Goal: Use online tool/utility: Utilize a website feature to perform a specific function

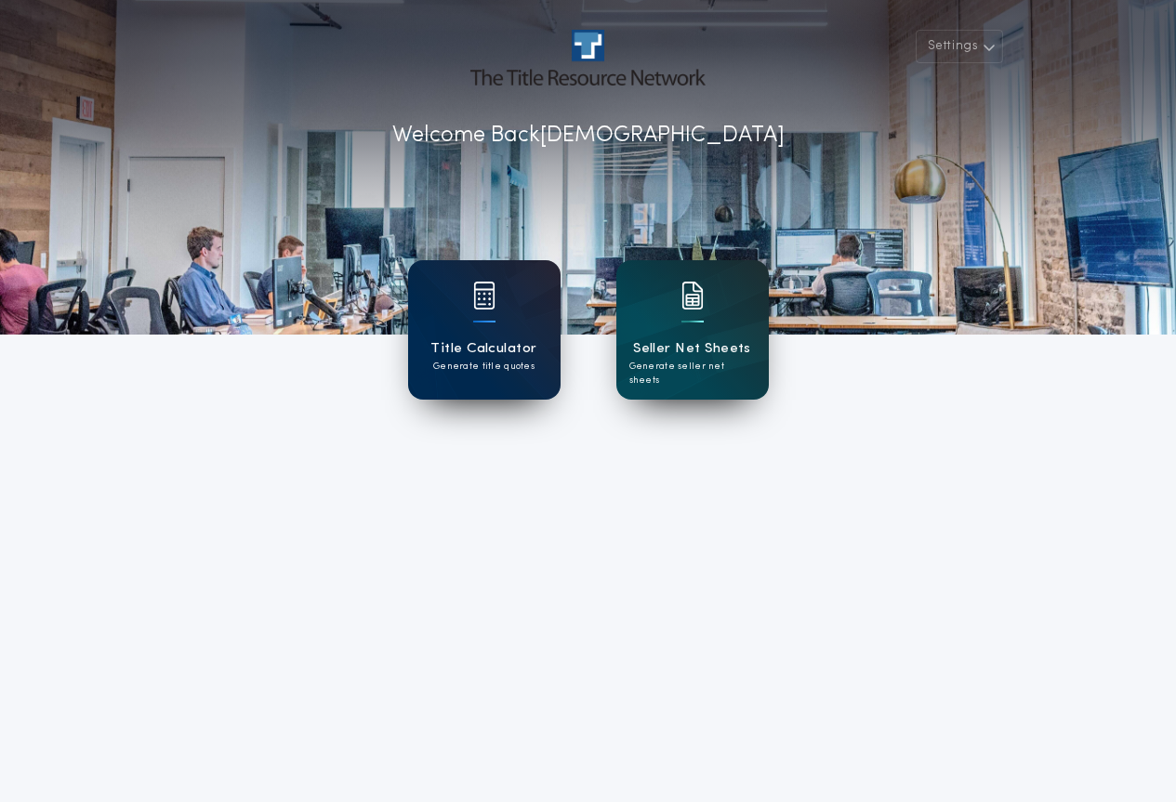
click at [493, 358] on h1 "Title Calculator" at bounding box center [483, 348] width 106 height 21
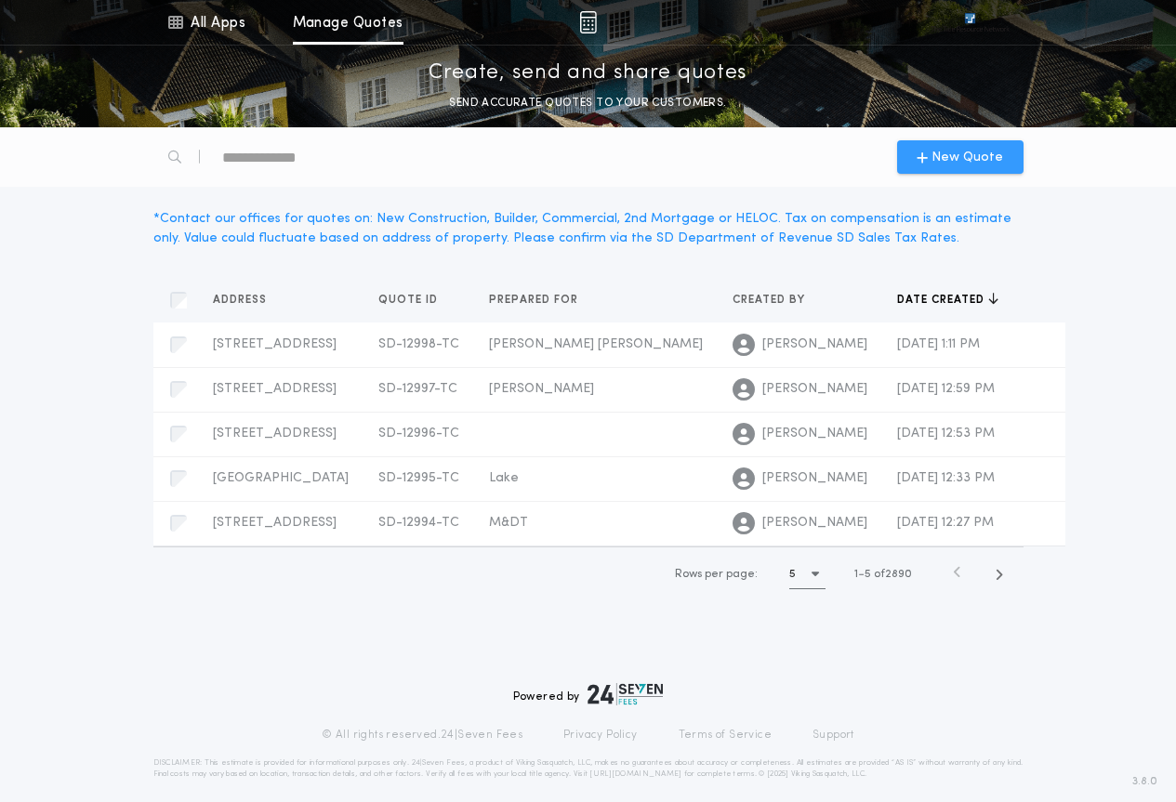
click at [938, 149] on span "New Quote" at bounding box center [968, 158] width 72 height 20
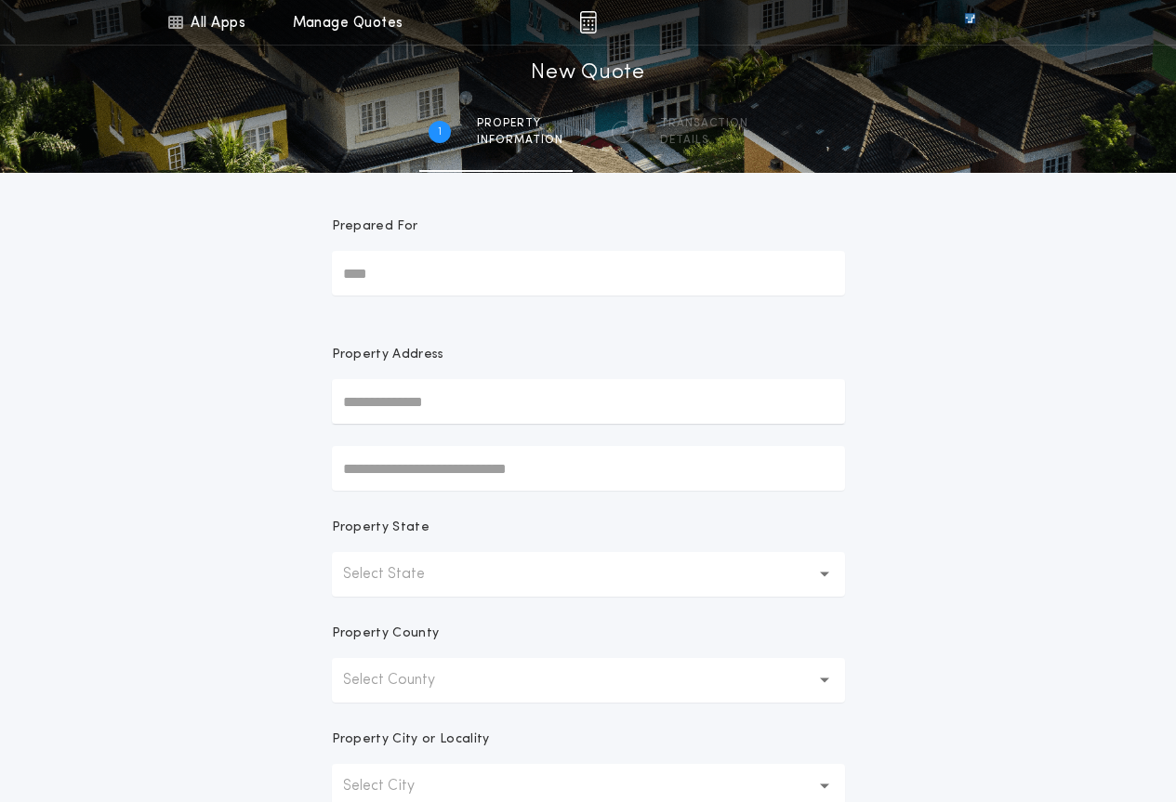
click at [462, 577] on button "Select State" at bounding box center [588, 574] width 513 height 45
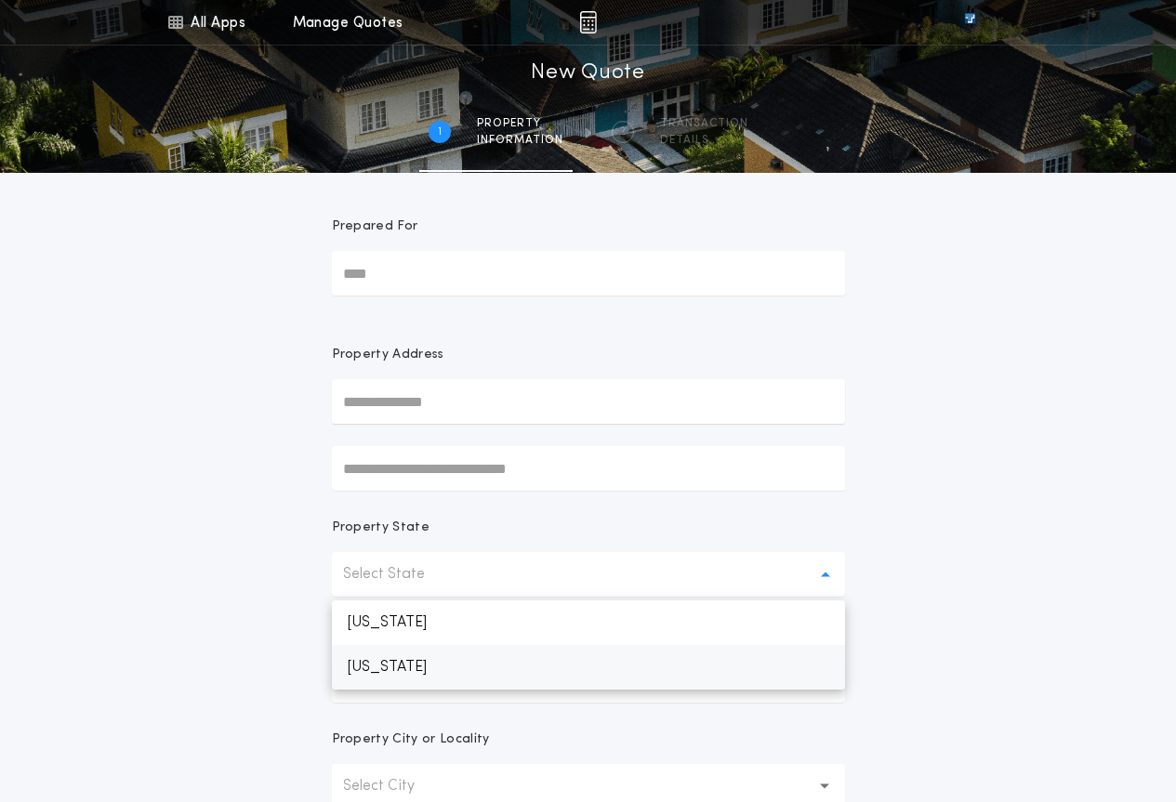
drag, startPoint x: 487, startPoint y: 668, endPoint x: 508, endPoint y: 698, distance: 36.1
click at [488, 668] on p "[US_STATE]" at bounding box center [588, 667] width 513 height 45
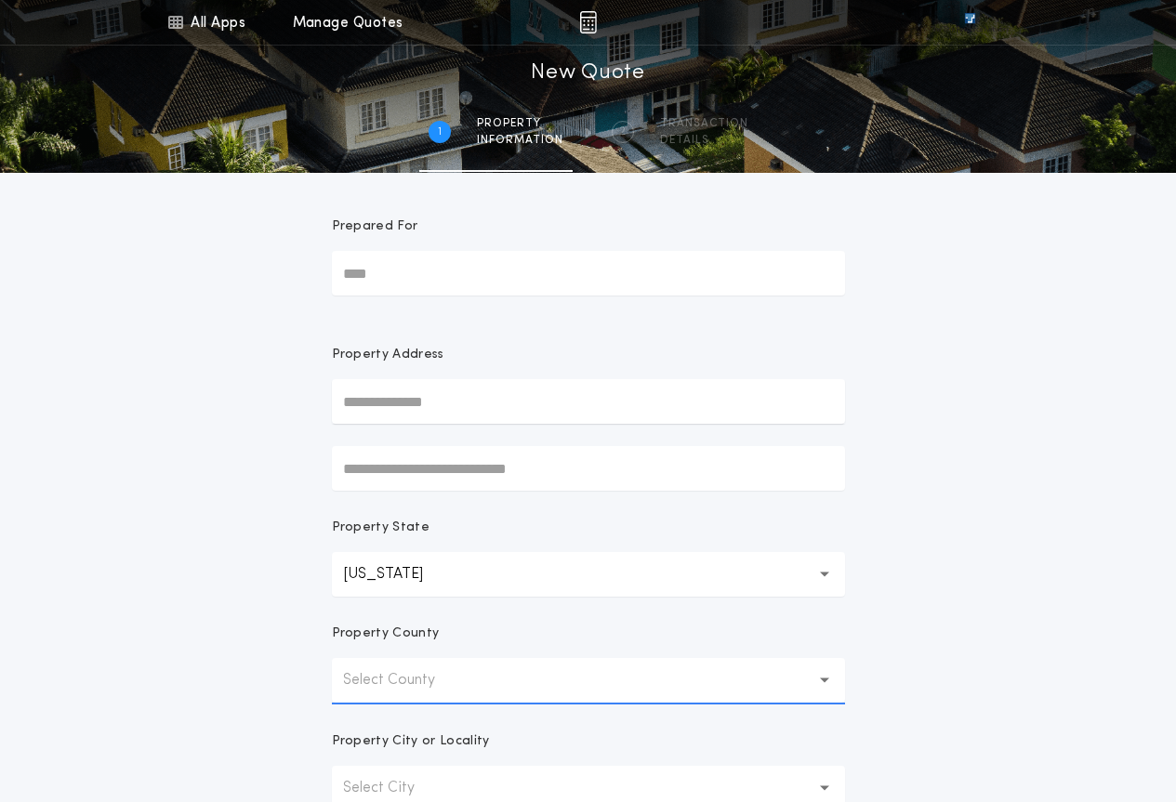
click at [486, 680] on button "Select County" at bounding box center [588, 680] width 513 height 45
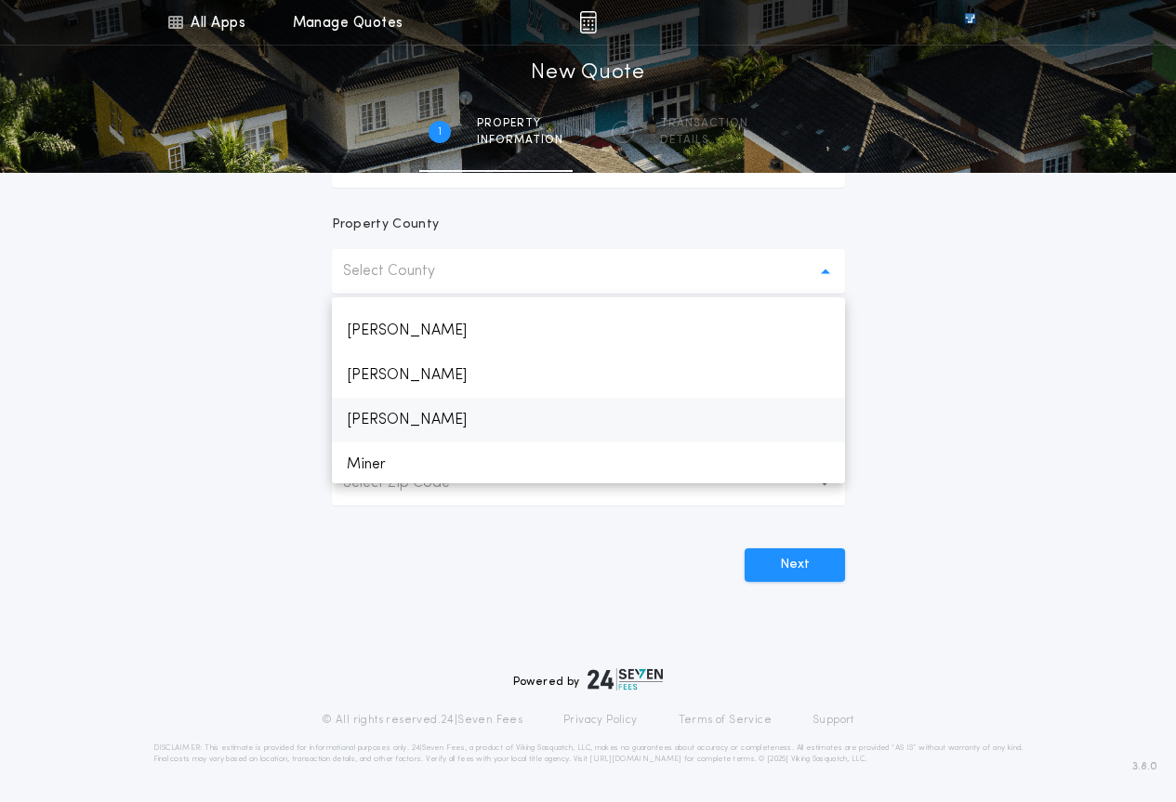
scroll to position [2045, 0]
click at [414, 427] on p "Minnehaha" at bounding box center [588, 416] width 513 height 45
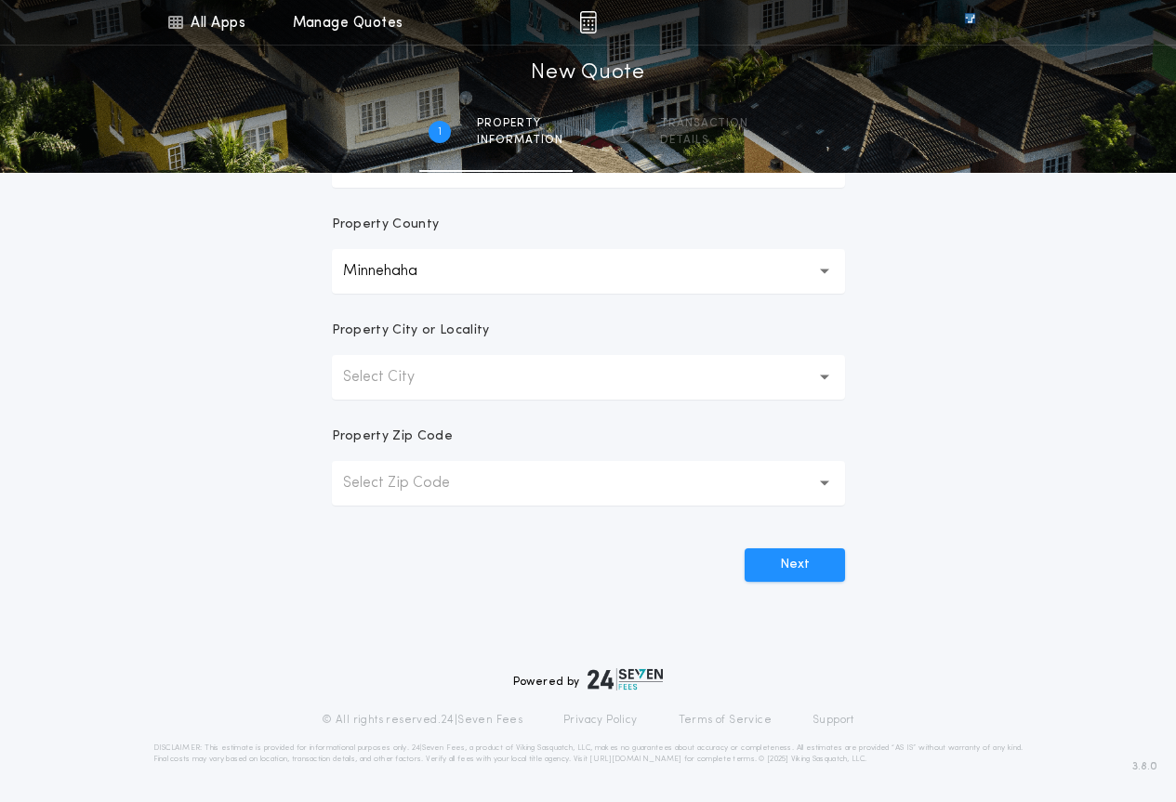
click at [407, 368] on p "Select City" at bounding box center [393, 377] width 101 height 22
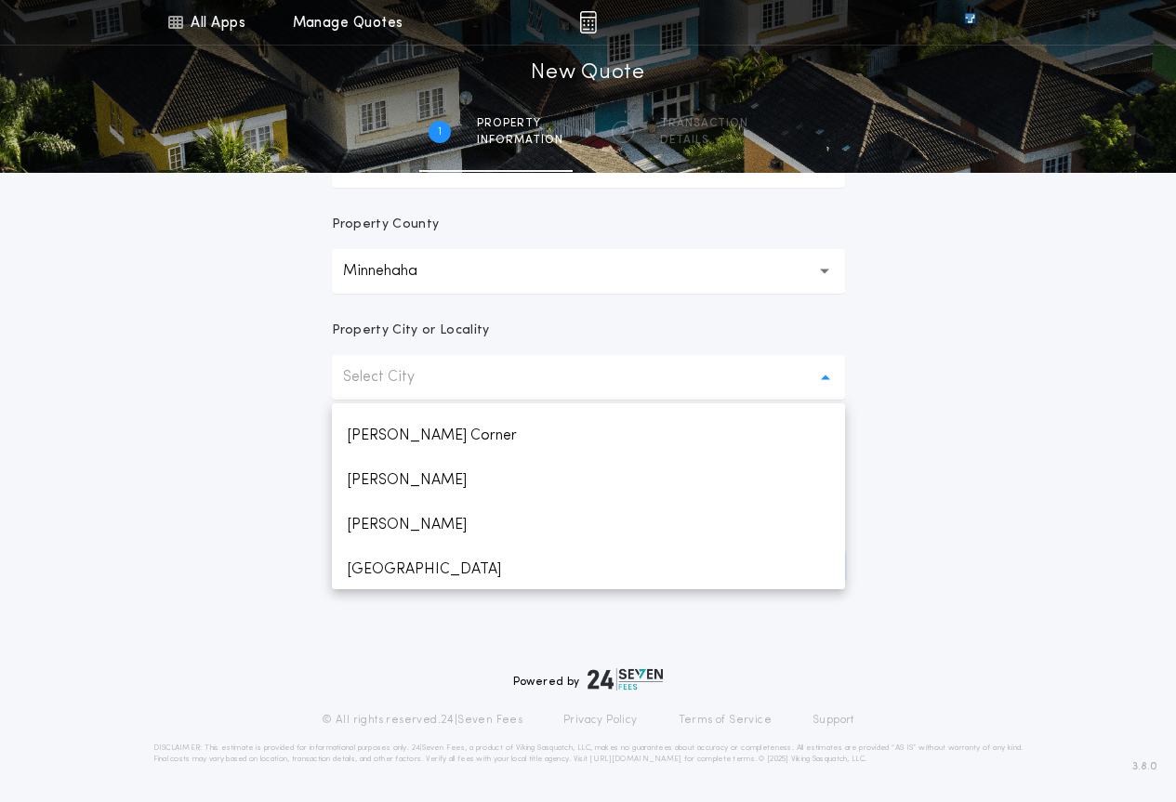
scroll to position [930, 0]
click at [417, 568] on p "[GEOGRAPHIC_DATA]" at bounding box center [588, 567] width 513 height 45
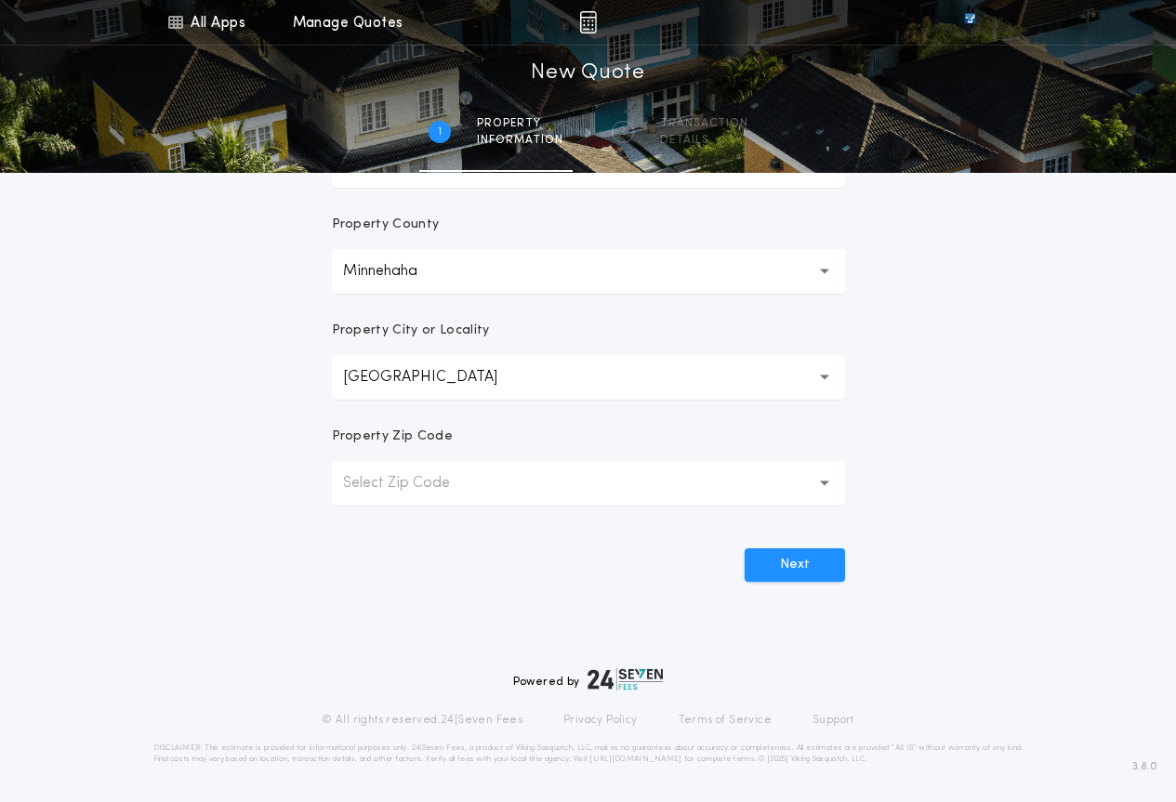
click at [651, 495] on button "Select Zip Code" at bounding box center [588, 483] width 513 height 45
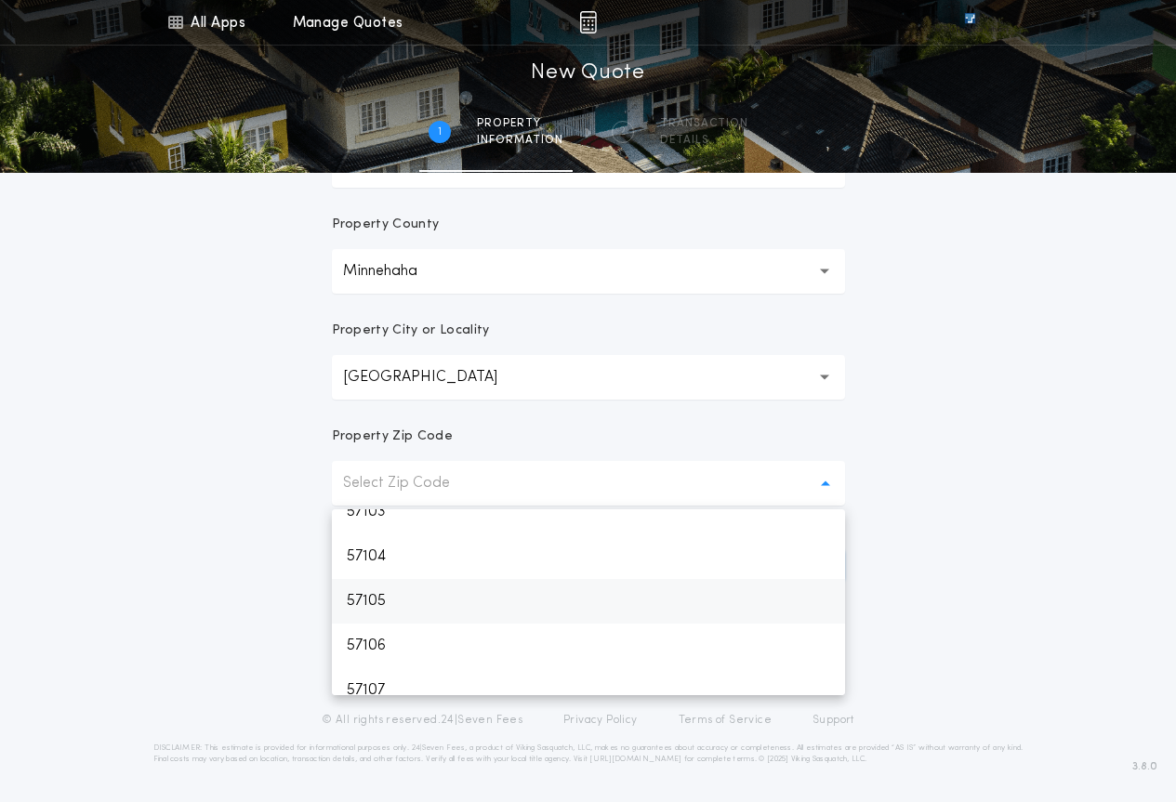
scroll to position [93, 0]
click at [420, 618] on p "57106" at bounding box center [588, 617] width 513 height 45
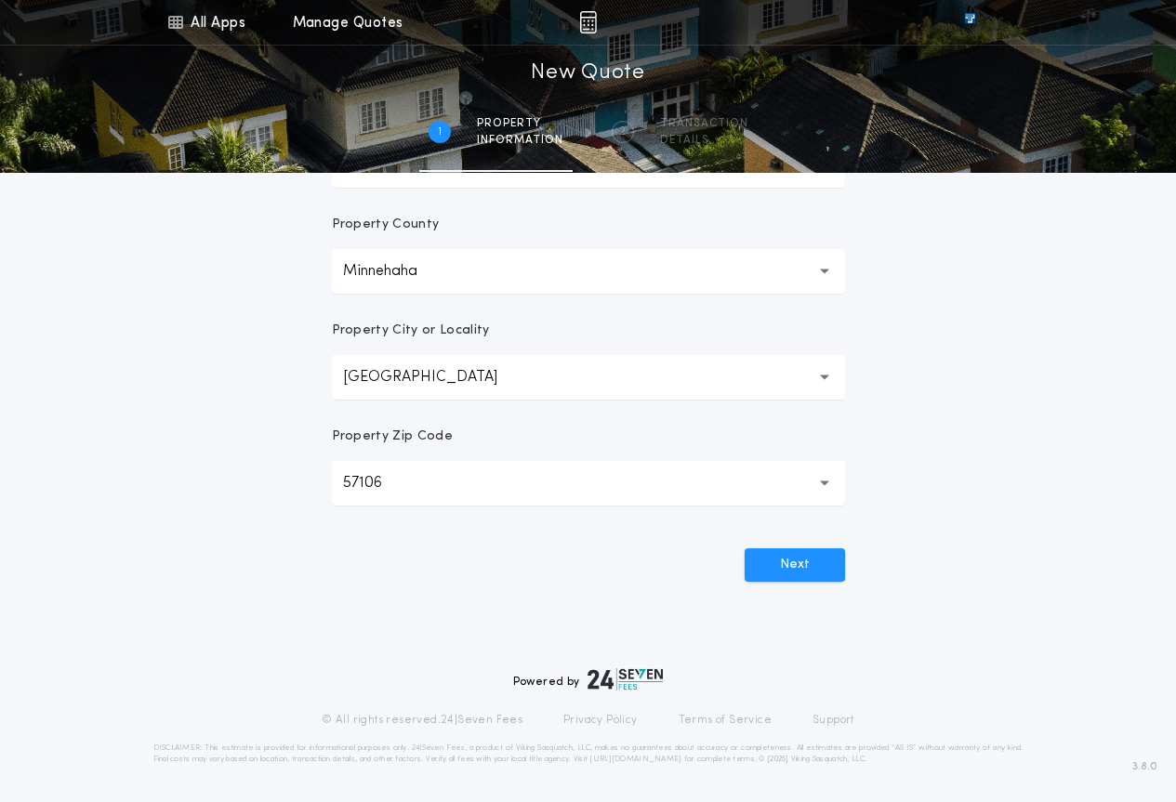
click at [580, 481] on button "57106 *****" at bounding box center [588, 483] width 513 height 45
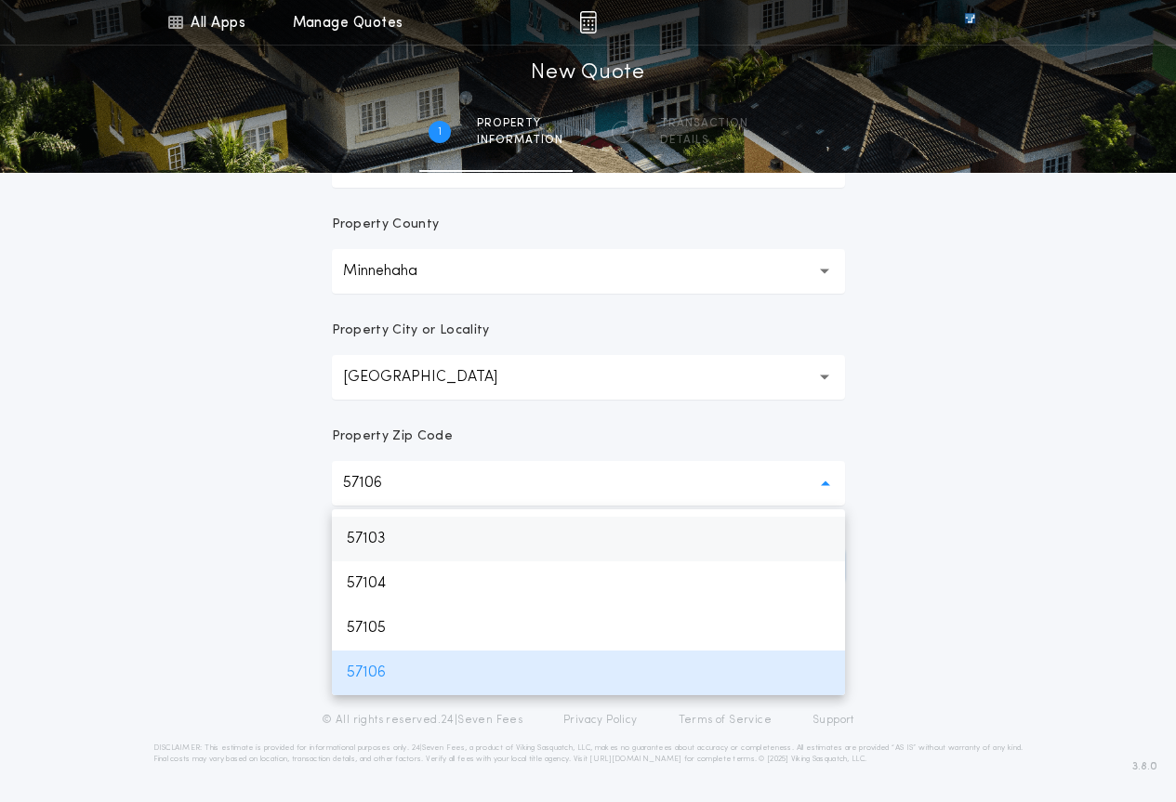
scroll to position [0, 0]
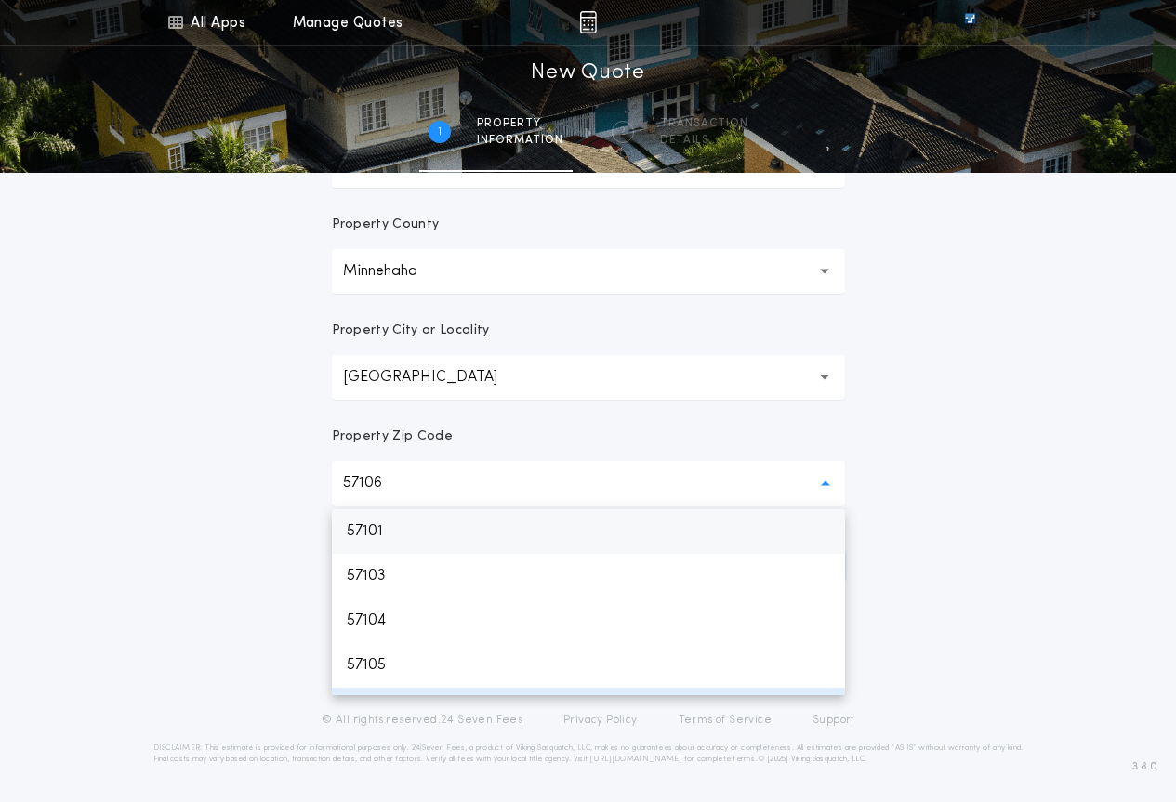
click at [377, 528] on p "57101" at bounding box center [588, 531] width 513 height 45
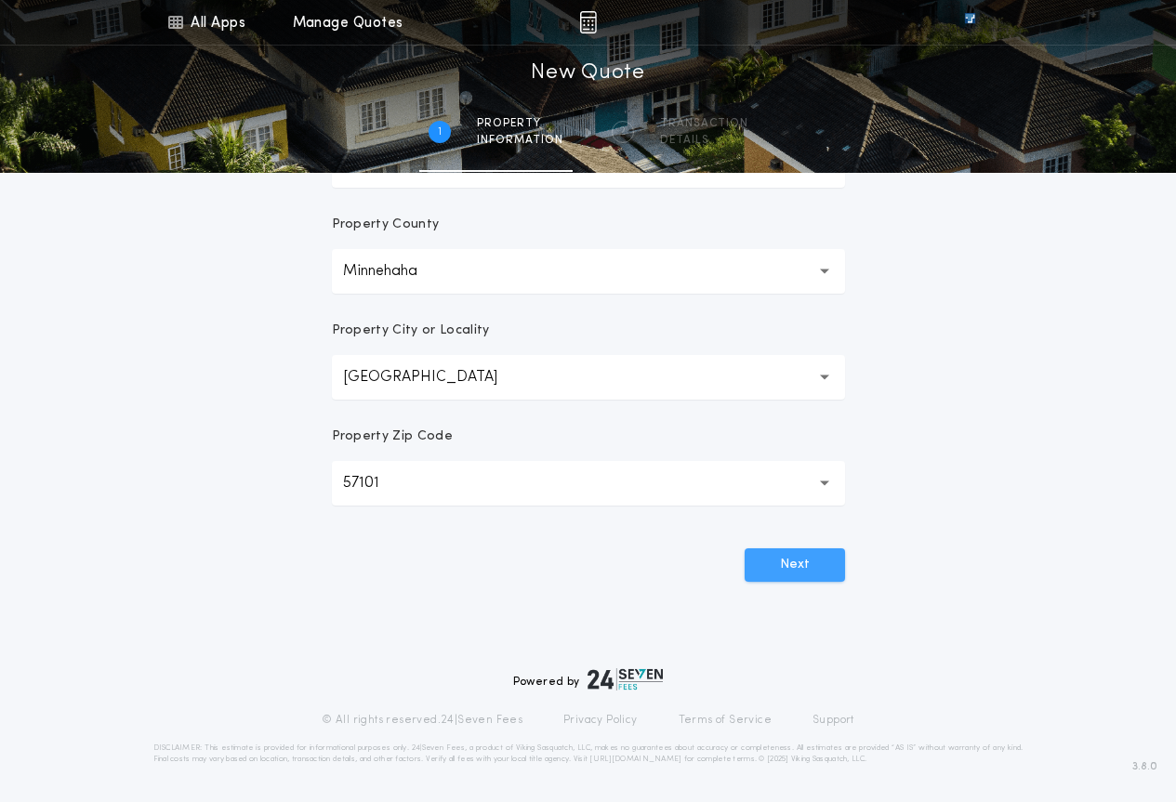
click at [797, 581] on div "**********" at bounding box center [589, 209] width 558 height 890
drag, startPoint x: 795, startPoint y: 571, endPoint x: 696, endPoint y: 542, distance: 102.7
click at [794, 570] on button "Next" at bounding box center [795, 564] width 100 height 33
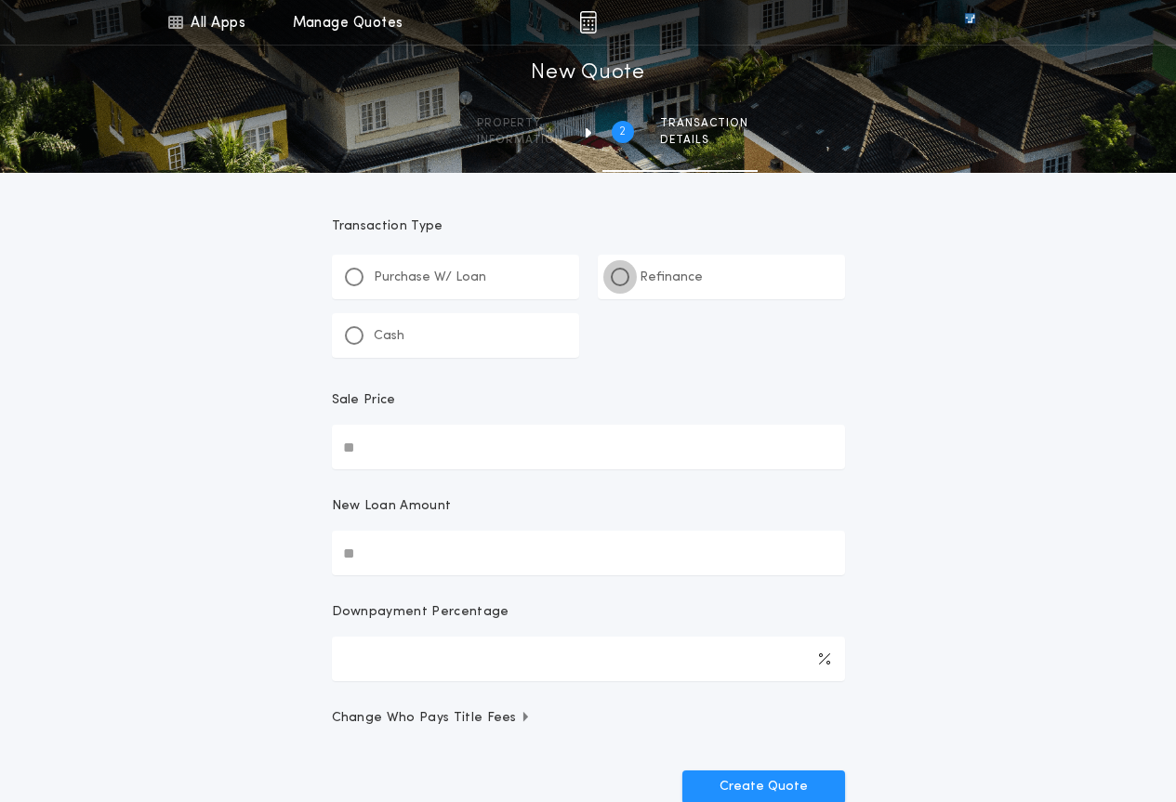
click at [615, 277] on div at bounding box center [619, 276] width 9 height 9
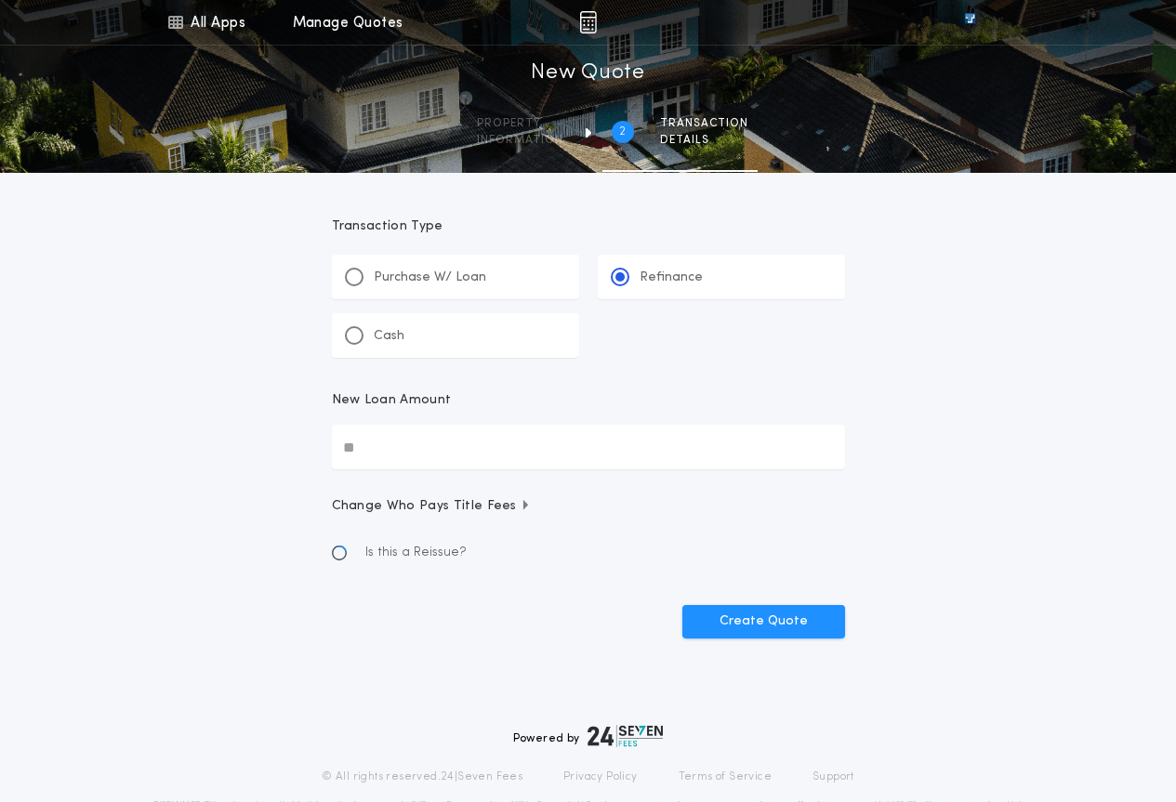
drag, startPoint x: 500, startPoint y: 461, endPoint x: 527, endPoint y: 450, distance: 29.2
click at [527, 447] on input "New Loan Amount" at bounding box center [588, 447] width 513 height 45
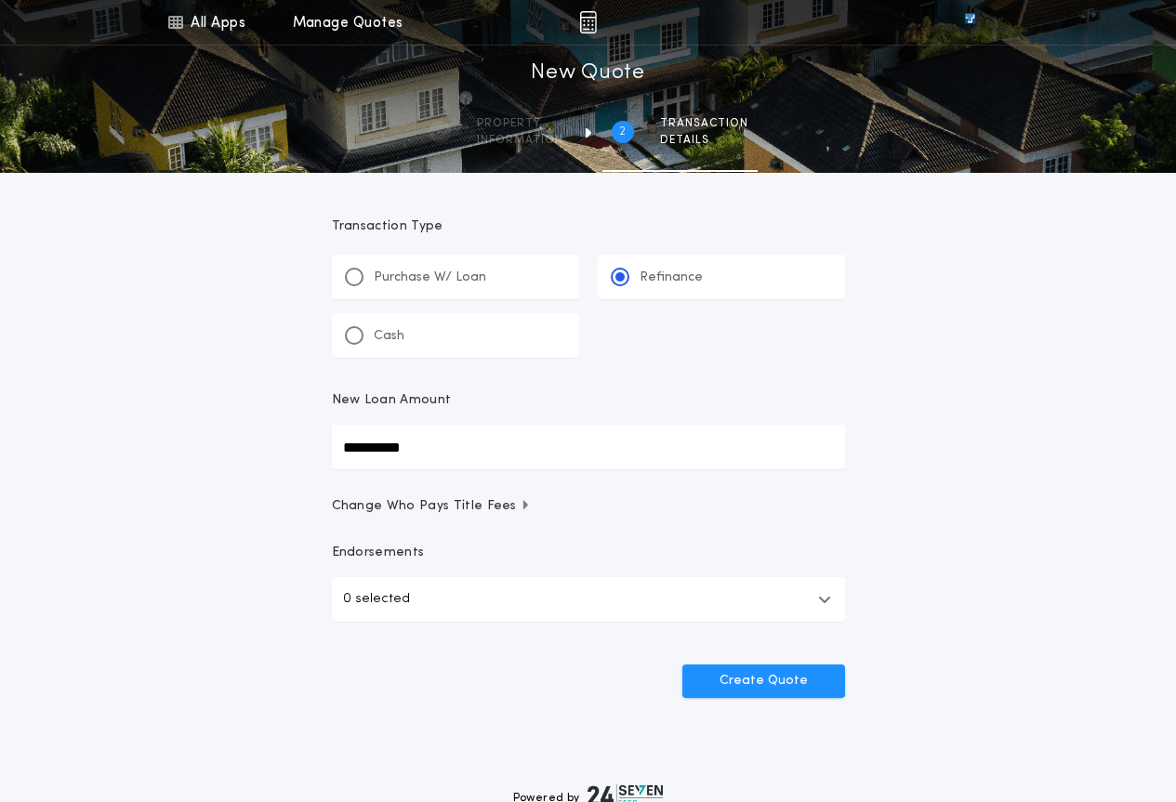
type input "**********"
click at [782, 645] on form "**********" at bounding box center [589, 435] width 558 height 525
drag, startPoint x: 785, startPoint y: 671, endPoint x: 798, endPoint y: 672, distance: 13.0
click at [786, 672] on button "Create Quote" at bounding box center [763, 681] width 163 height 33
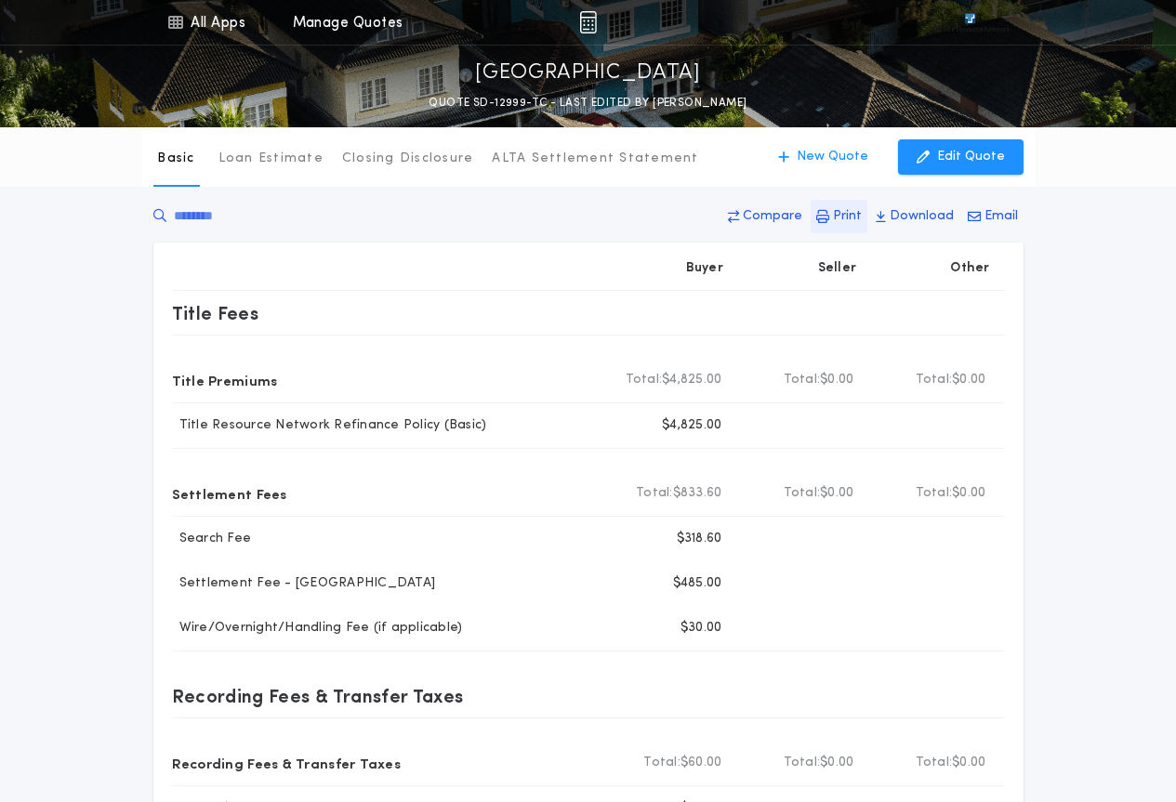
click at [853, 220] on p "Print" at bounding box center [847, 216] width 29 height 19
